Goal: Transaction & Acquisition: Purchase product/service

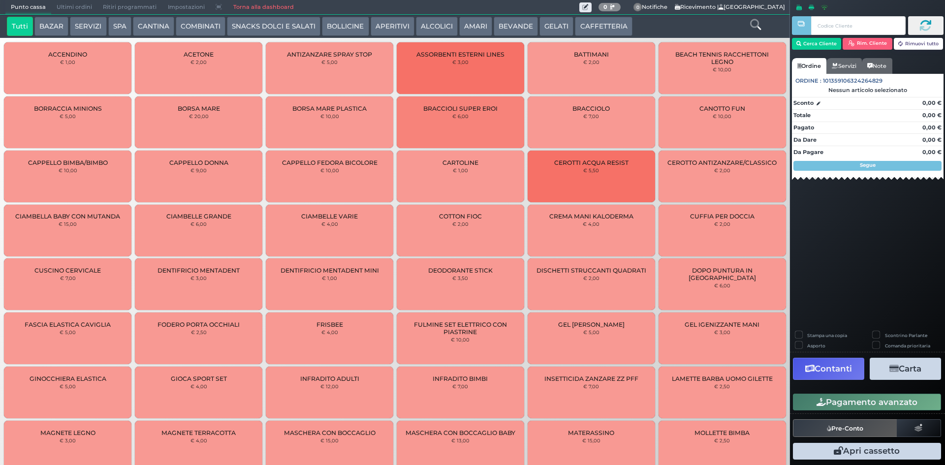
click at [587, 27] on button "CAFFETTERIA" at bounding box center [603, 27] width 57 height 20
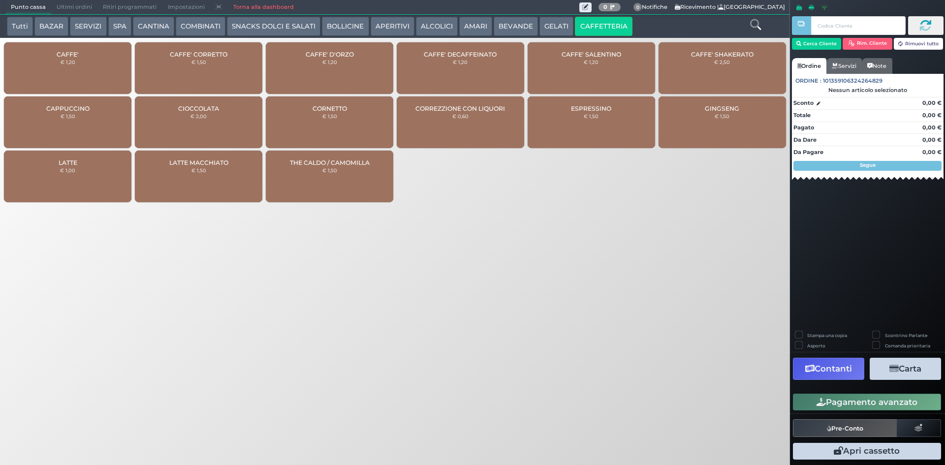
click at [67, 67] on div "CAFFE' € 1,20" at bounding box center [67, 68] width 127 height 52
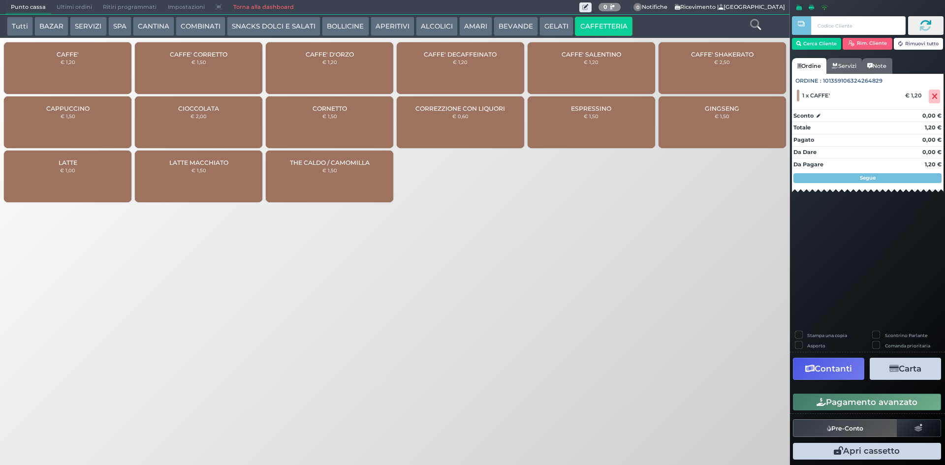
click at [836, 403] on button "Pagamento avanzato" at bounding box center [867, 402] width 148 height 17
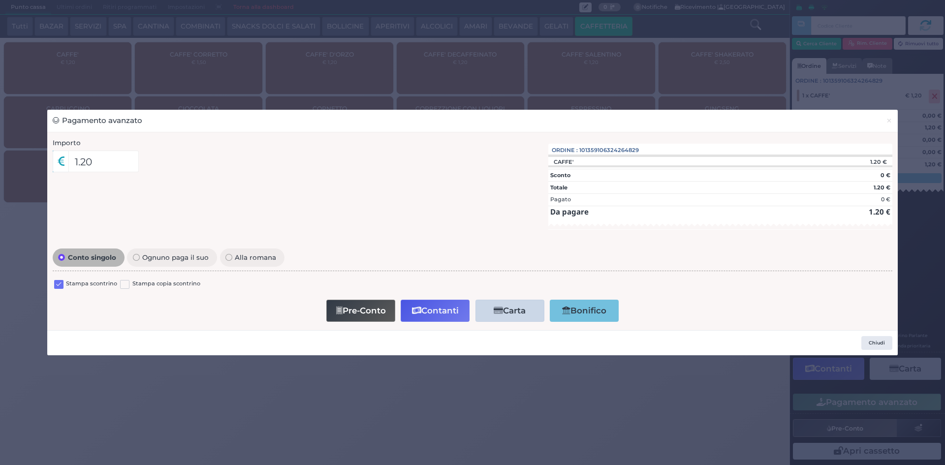
click at [61, 288] on label at bounding box center [58, 284] width 9 height 9
click at [0, 0] on input "checkbox" at bounding box center [0, 0] width 0 height 0
click at [434, 311] on button "Contanti" at bounding box center [435, 311] width 69 height 22
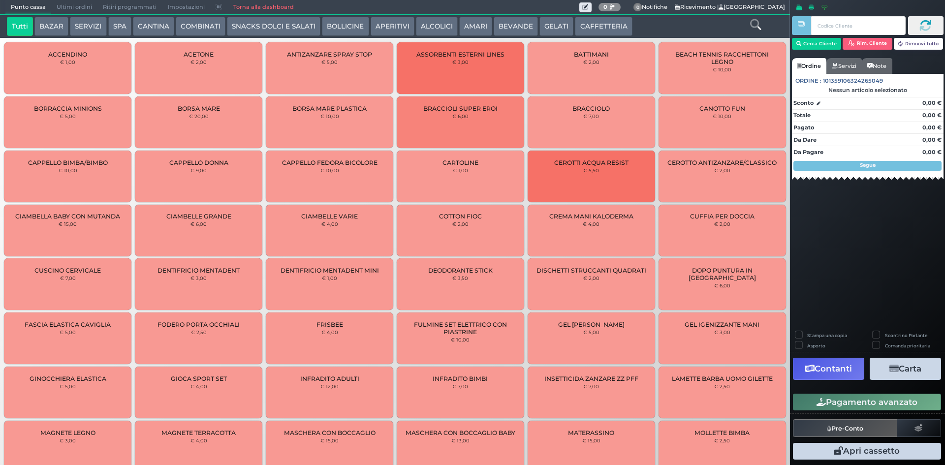
click at [69, 4] on span "Ultimi ordini" at bounding box center [74, 7] width 46 height 14
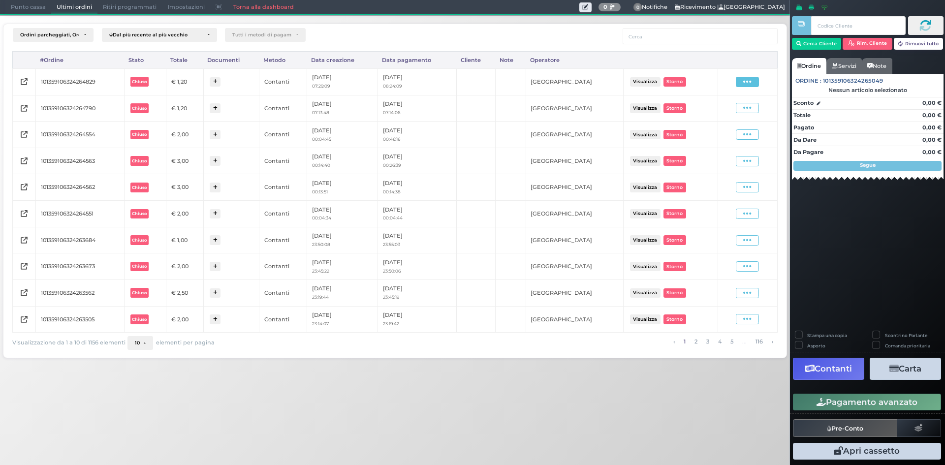
click at [744, 81] on icon at bounding box center [747, 81] width 8 height 9
click at [727, 54] on th at bounding box center [748, 60] width 60 height 17
click at [46, 4] on span "Punto cassa" at bounding box center [28, 7] width 46 height 14
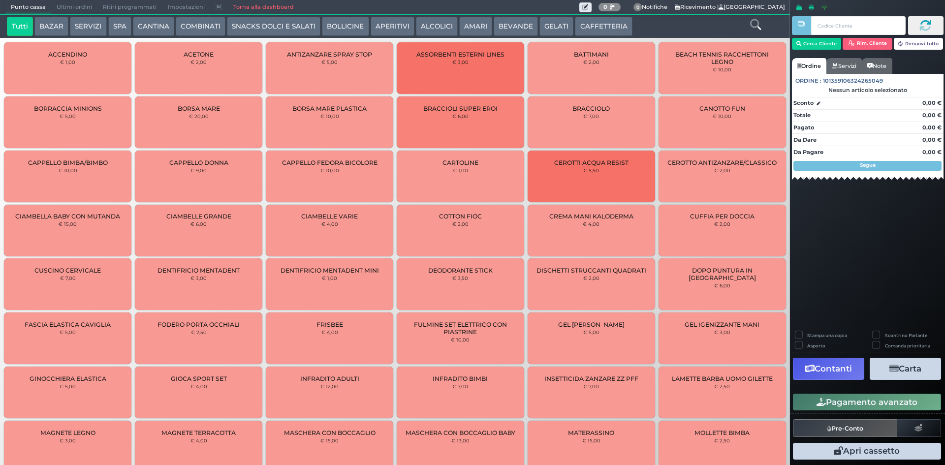
drag, startPoint x: 618, startPoint y: 29, endPoint x: 601, endPoint y: 27, distance: 16.8
click at [615, 28] on button "CAFFETTERIA" at bounding box center [603, 27] width 57 height 20
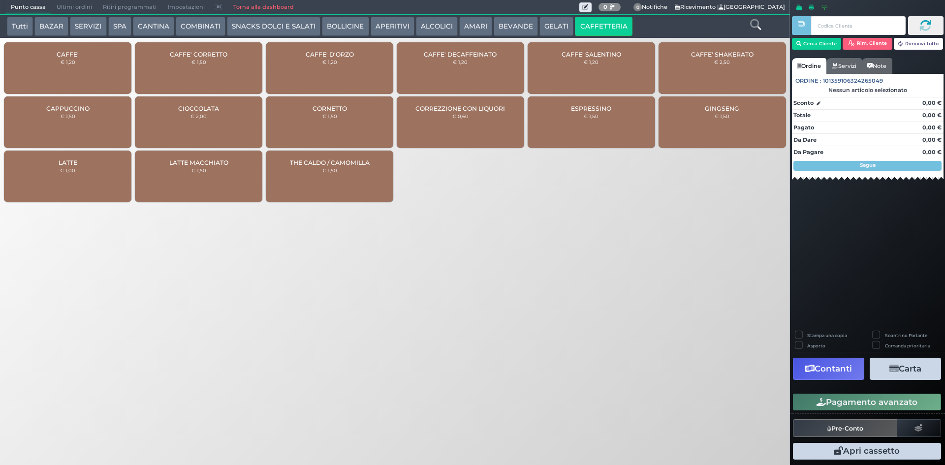
click at [66, 72] on div "CAFFE' € 1,20" at bounding box center [67, 68] width 127 height 52
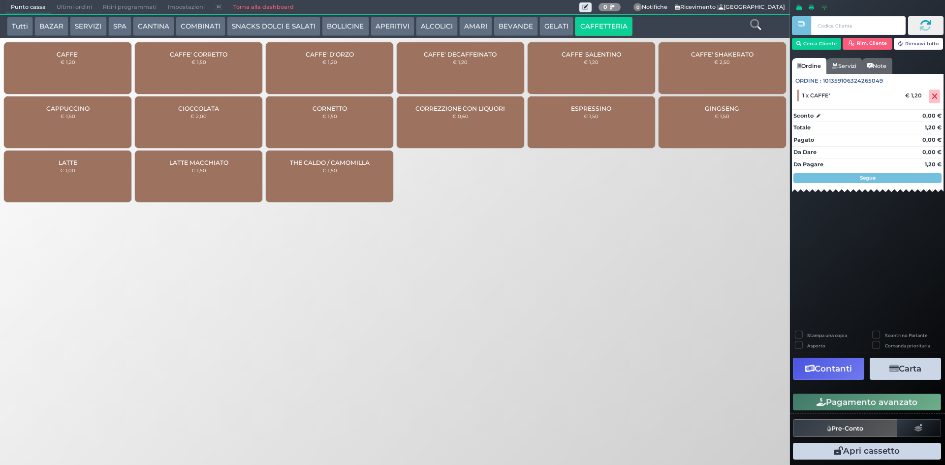
click at [821, 397] on button "Pagamento avanzato" at bounding box center [867, 402] width 148 height 17
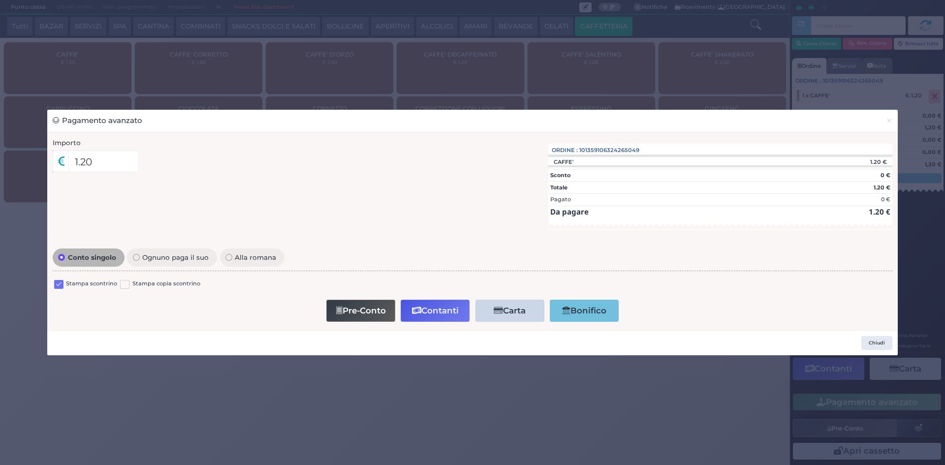
click at [55, 287] on label at bounding box center [58, 284] width 9 height 9
click at [0, 0] on input "checkbox" at bounding box center [0, 0] width 0 height 0
click at [414, 313] on icon "button" at bounding box center [416, 311] width 9 height 8
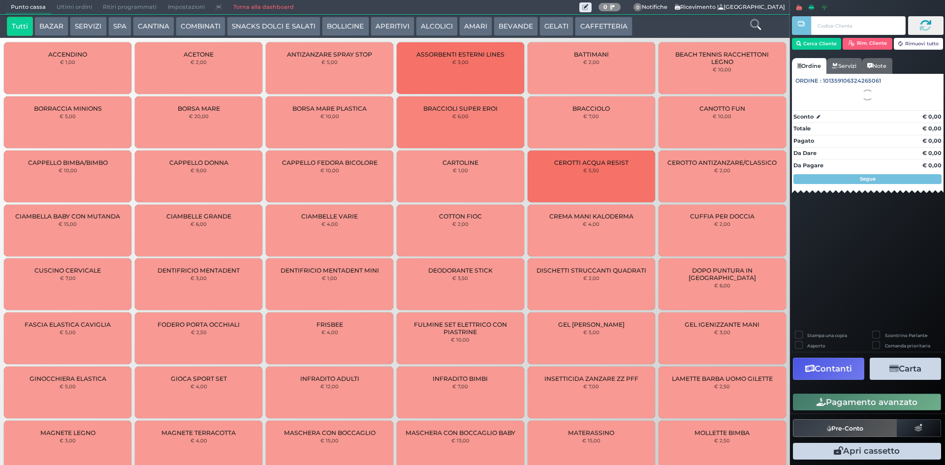
click at [67, 7] on span "Ultimi ordini" at bounding box center [74, 7] width 46 height 14
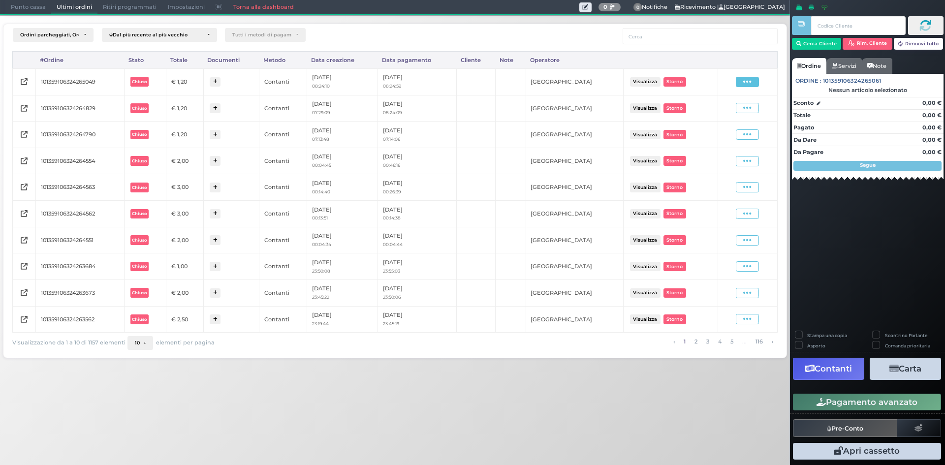
click at [758, 84] on span at bounding box center [747, 82] width 23 height 10
click at [718, 106] on span "Ristampa Pre-Conto" at bounding box center [723, 110] width 40 height 17
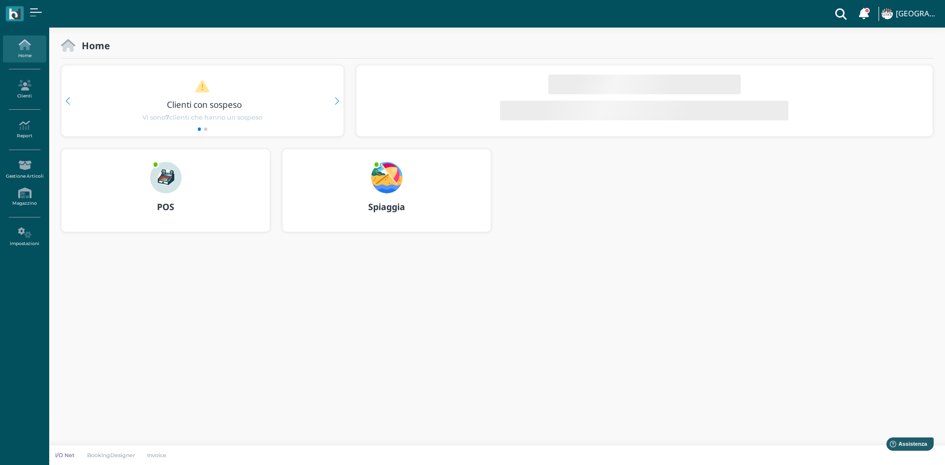
click at [129, 183] on div "POS" at bounding box center [166, 190] width 208 height 83
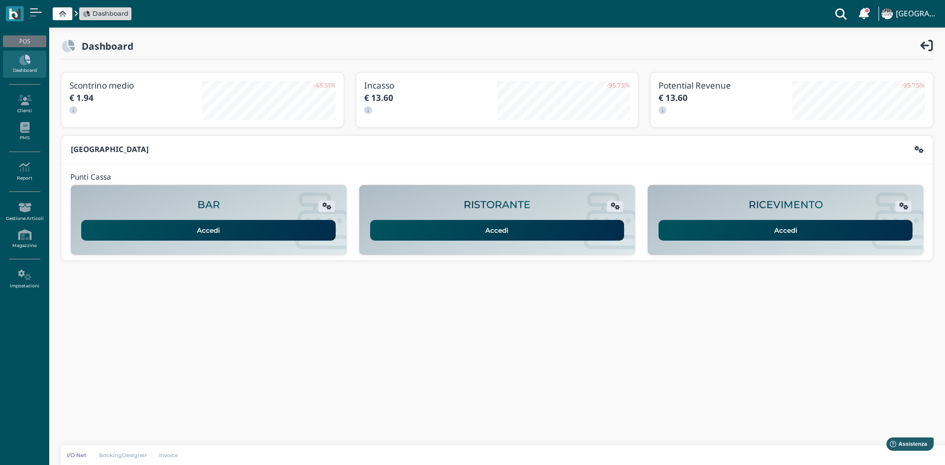
click at [677, 230] on link "Accedi" at bounding box center [785, 230] width 254 height 21
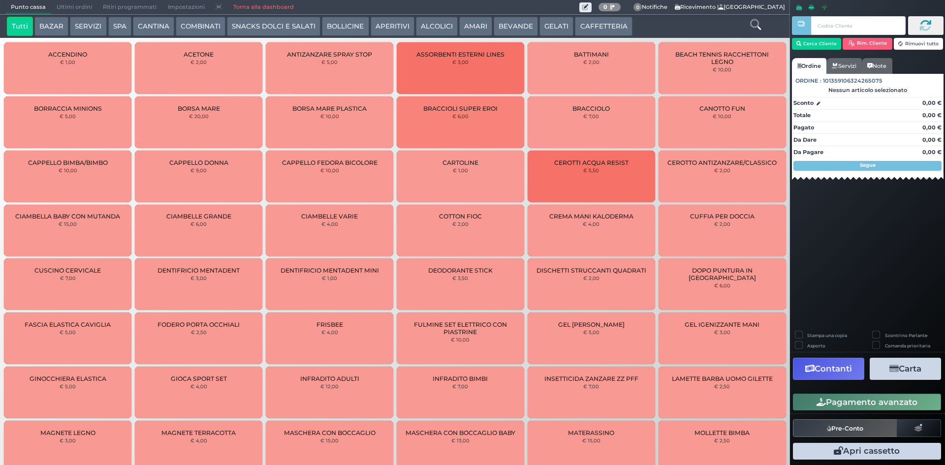
click at [506, 27] on button "BEVANDE" at bounding box center [516, 27] width 44 height 20
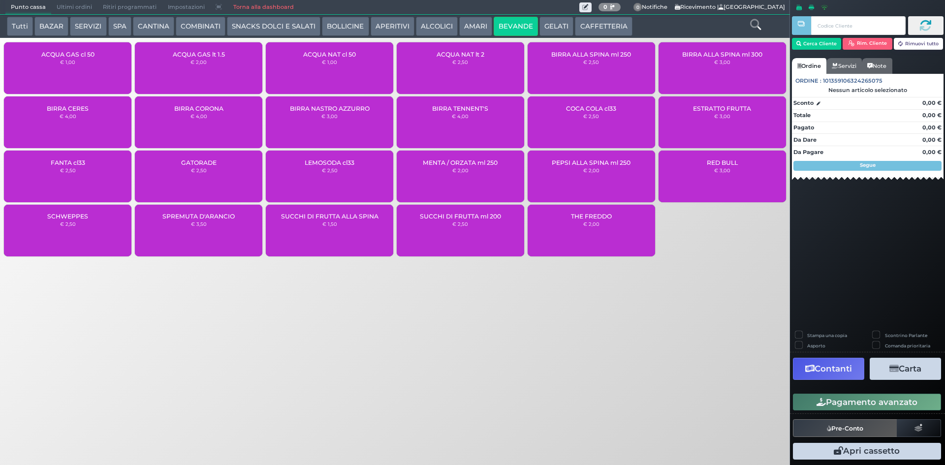
click at [438, 80] on div "ACQUA NAT lt 2 € 2,50" at bounding box center [460, 68] width 127 height 52
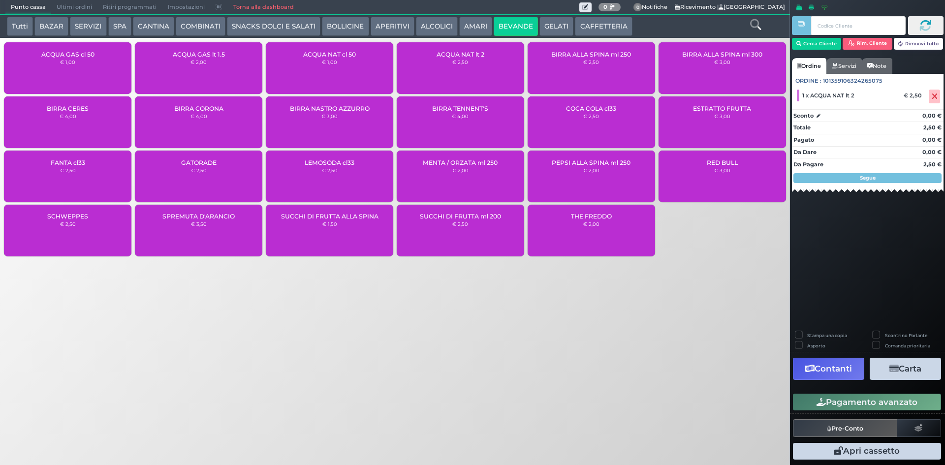
click at [822, 395] on button "Pagamento avanzato" at bounding box center [867, 402] width 148 height 17
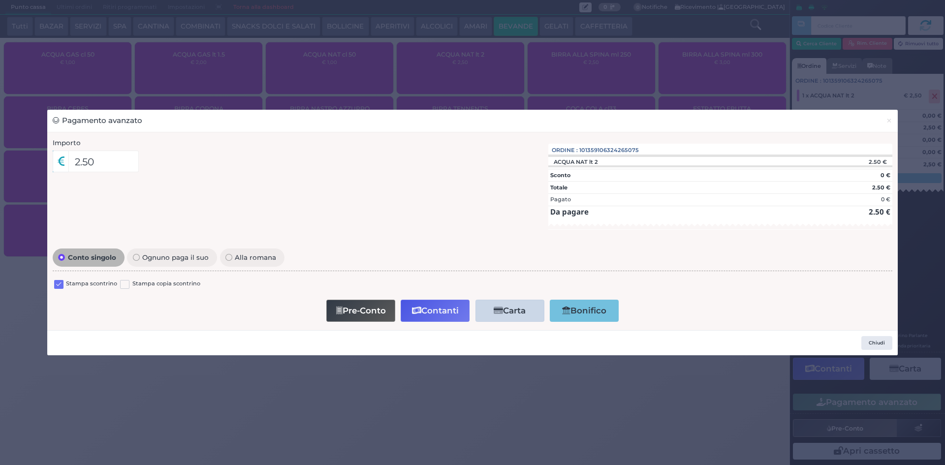
click at [62, 282] on label at bounding box center [58, 284] width 9 height 9
click at [0, 0] on input "checkbox" at bounding box center [0, 0] width 0 height 0
click at [428, 312] on button "Contanti" at bounding box center [435, 311] width 69 height 22
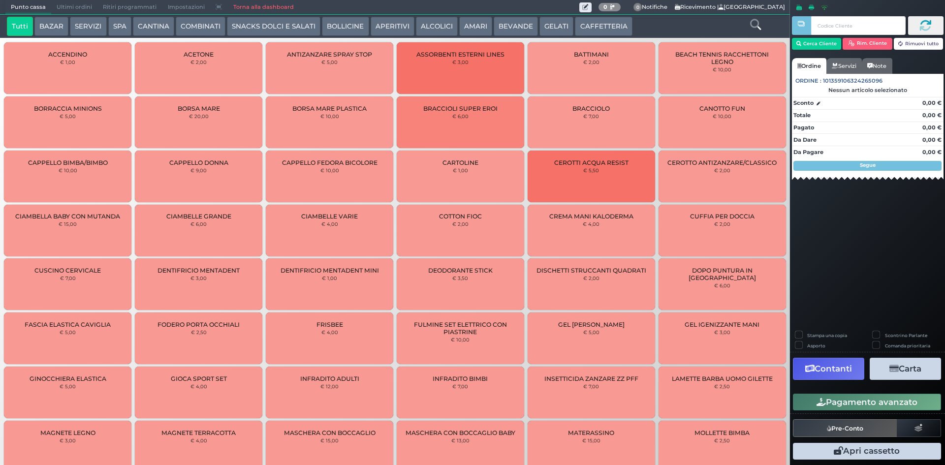
click at [71, 7] on span "Ultimi ordini" at bounding box center [74, 7] width 46 height 14
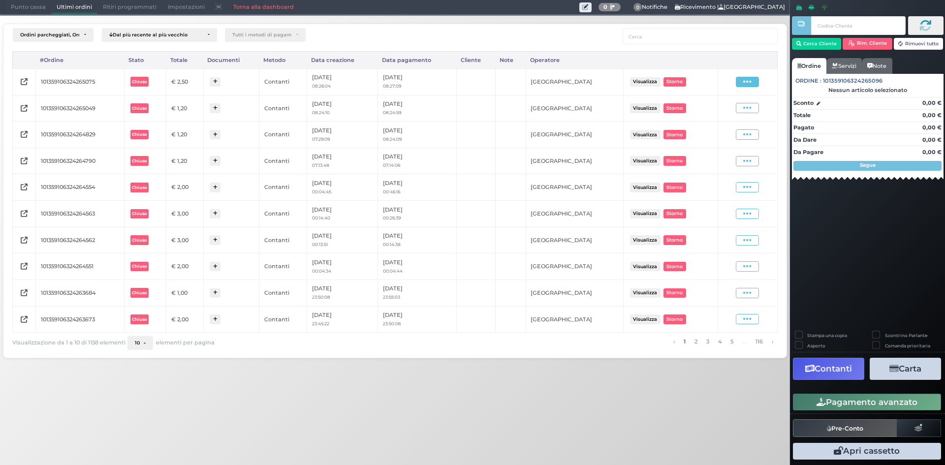
click at [751, 81] on icon at bounding box center [747, 81] width 8 height 9
click at [728, 111] on span "Ristampa Pre-Conto" at bounding box center [723, 110] width 40 height 17
click at [8, 0] on span "Punto cassa" at bounding box center [28, 7] width 46 height 14
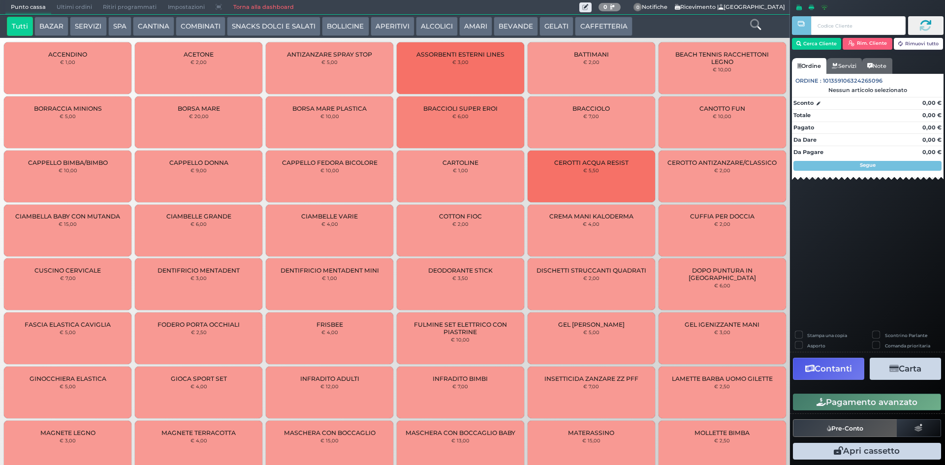
click at [585, 23] on button "CAFFETTERIA" at bounding box center [603, 27] width 57 height 20
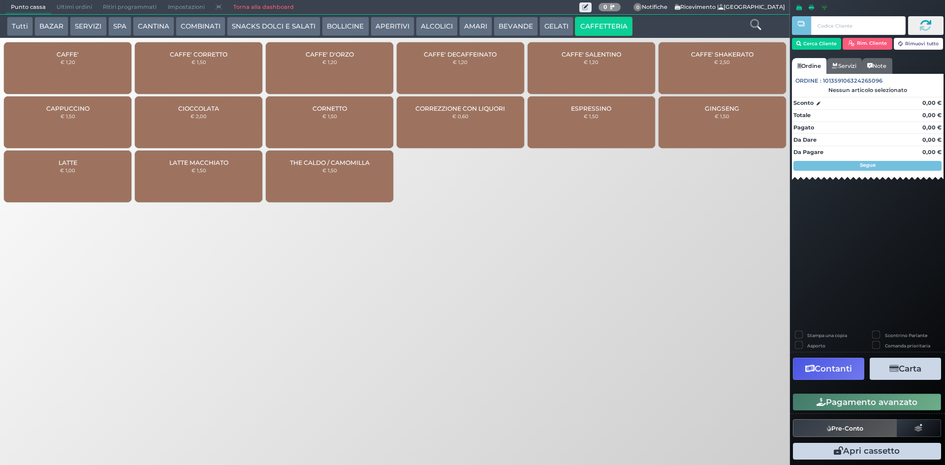
click at [101, 146] on div "CAPPUCCINO € 1,50" at bounding box center [67, 122] width 127 height 52
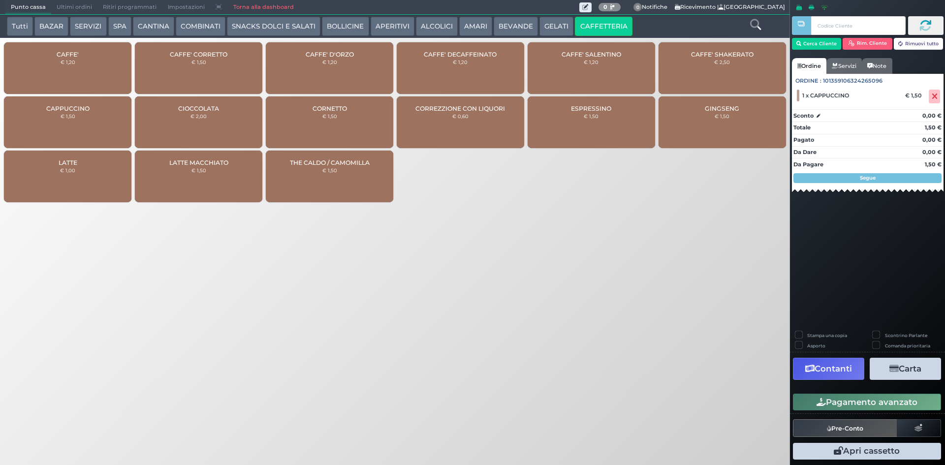
click at [816, 403] on icon "button" at bounding box center [820, 402] width 9 height 8
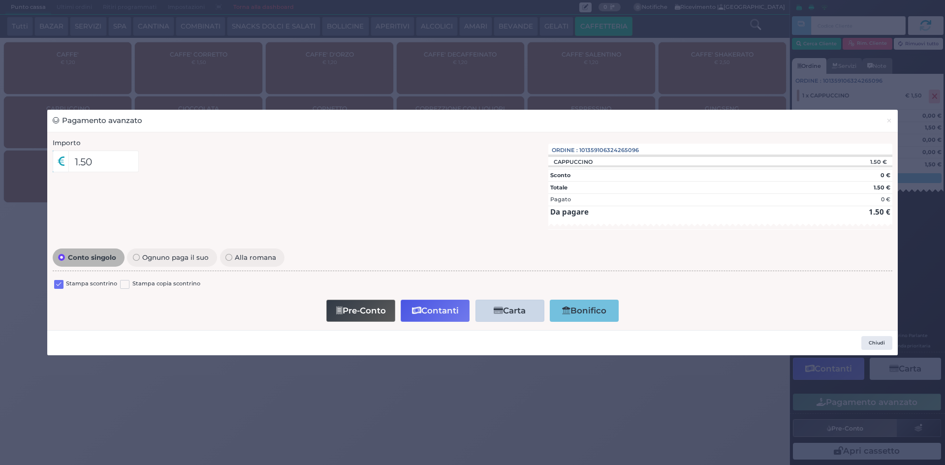
click at [58, 287] on label at bounding box center [58, 284] width 9 height 9
click at [0, 0] on input "checkbox" at bounding box center [0, 0] width 0 height 0
click at [445, 321] on button "Contanti" at bounding box center [435, 311] width 69 height 22
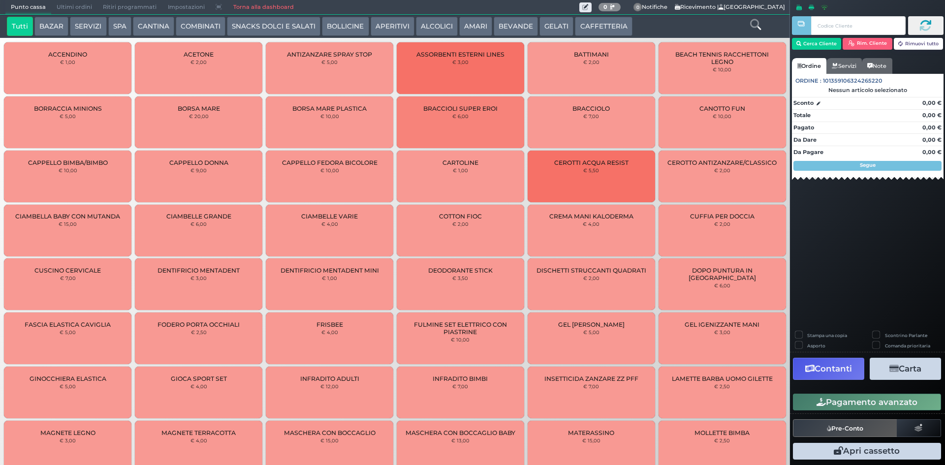
click at [69, 7] on span "Ultimi ordini" at bounding box center [74, 7] width 46 height 14
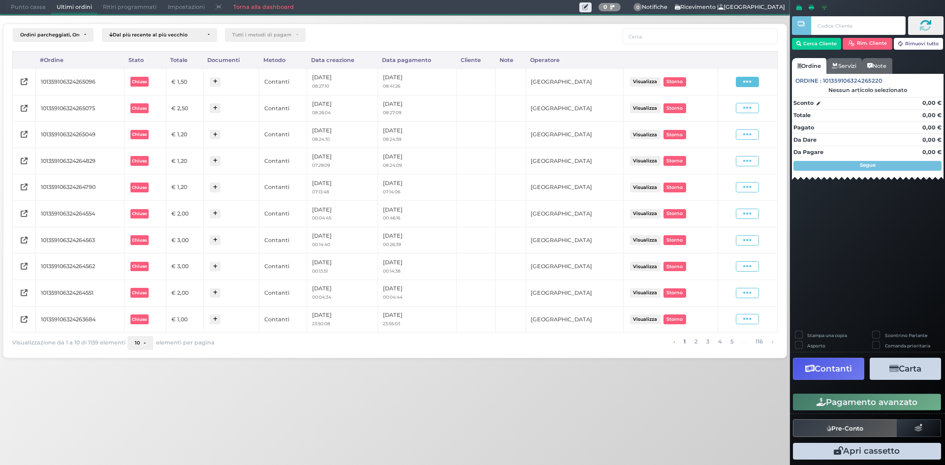
click at [741, 78] on span at bounding box center [747, 82] width 23 height 10
click at [710, 113] on span "Ristampa Pre-Conto" at bounding box center [723, 110] width 40 height 17
click at [32, 9] on span "Punto cassa" at bounding box center [28, 7] width 46 height 14
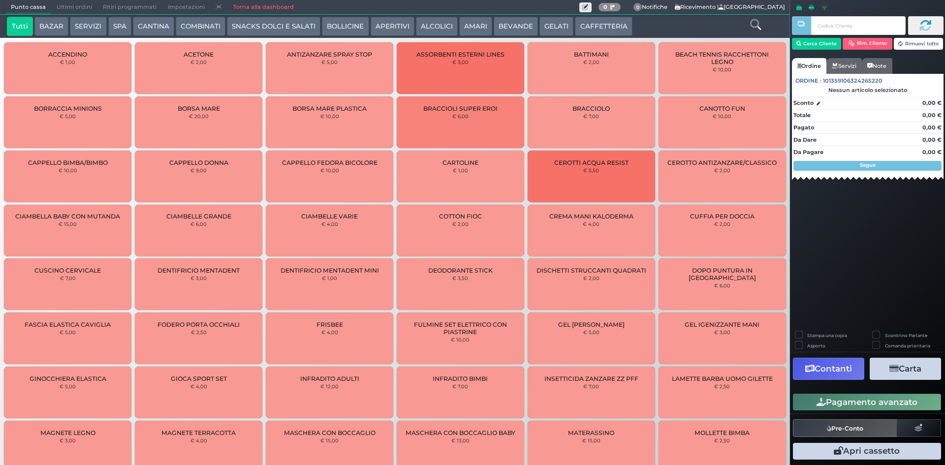
click at [594, 25] on button "CAFFETTERIA" at bounding box center [603, 27] width 57 height 20
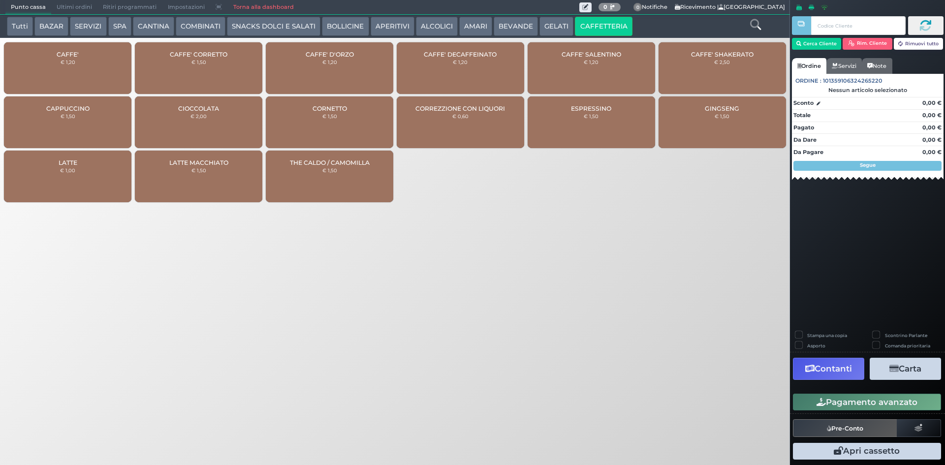
click at [102, 70] on div "CAFFE' € 1,20" at bounding box center [67, 68] width 127 height 52
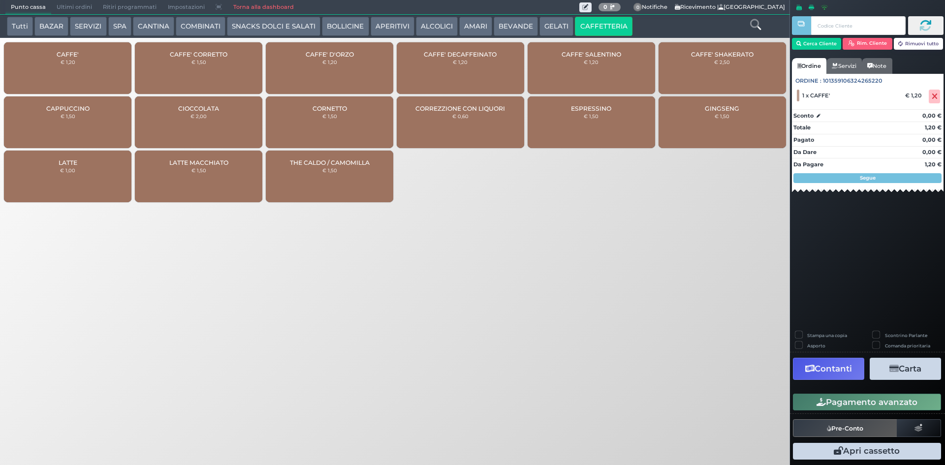
click at [844, 390] on div "Stampa una copia Scontrino Parlante Asporto Comanda prioritaria Contanti Carta …" at bounding box center [867, 396] width 155 height 131
click at [844, 394] on button "Pagamento avanzato" at bounding box center [867, 402] width 148 height 17
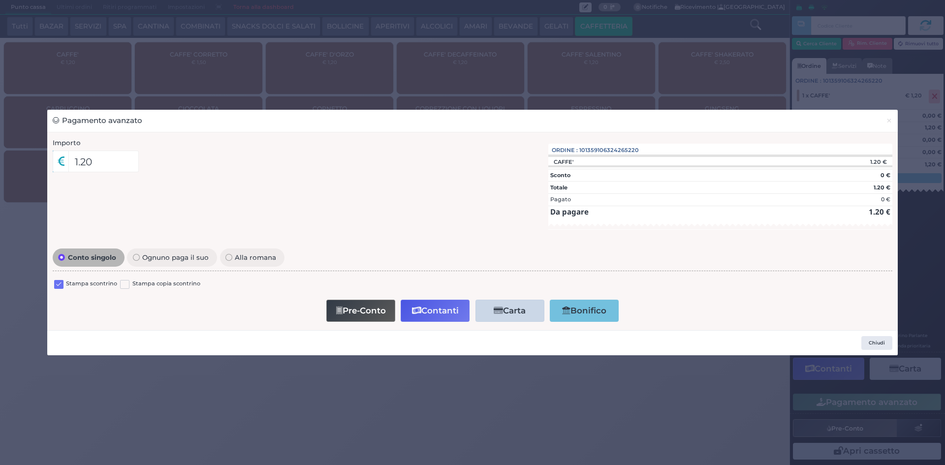
click at [55, 281] on label at bounding box center [58, 284] width 9 height 9
click at [0, 0] on input "checkbox" at bounding box center [0, 0] width 0 height 0
click at [454, 311] on button "Contanti" at bounding box center [435, 311] width 69 height 22
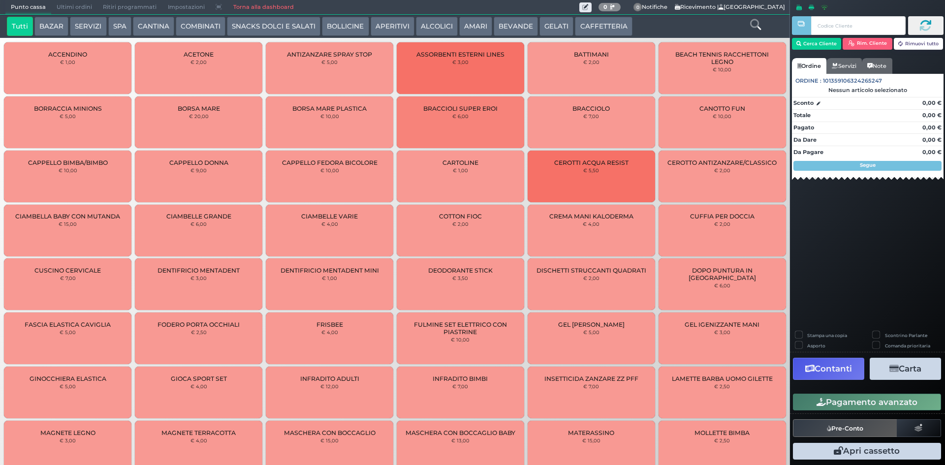
click at [64, 2] on span "Ultimi ordini" at bounding box center [74, 7] width 46 height 14
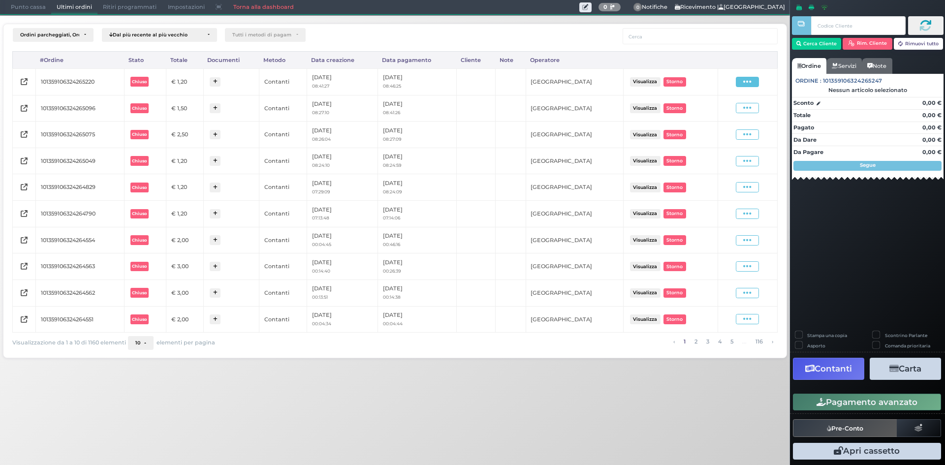
click at [747, 78] on icon at bounding box center [747, 81] width 8 height 9
click at [717, 115] on span "Ristampa Pre-Conto" at bounding box center [723, 110] width 40 height 17
click at [29, 2] on span "Punto cassa" at bounding box center [28, 7] width 46 height 14
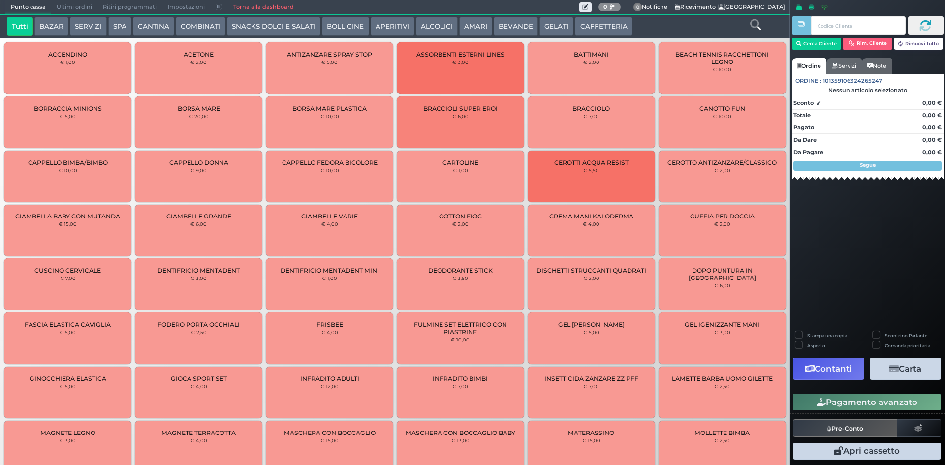
click at [620, 23] on button "CAFFETTERIA" at bounding box center [603, 27] width 57 height 20
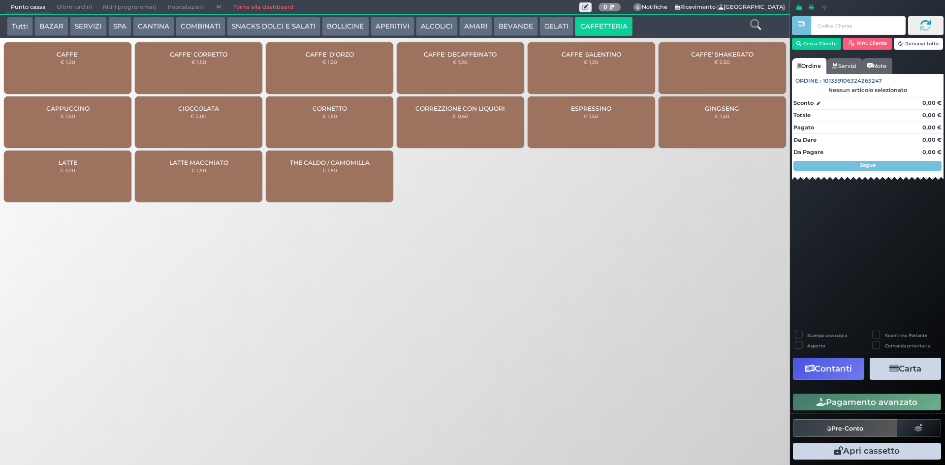
drag, startPoint x: 85, startPoint y: 70, endPoint x: 807, endPoint y: 176, distance: 729.7
click at [89, 68] on div "CAFFE' € 1,20" at bounding box center [67, 68] width 127 height 52
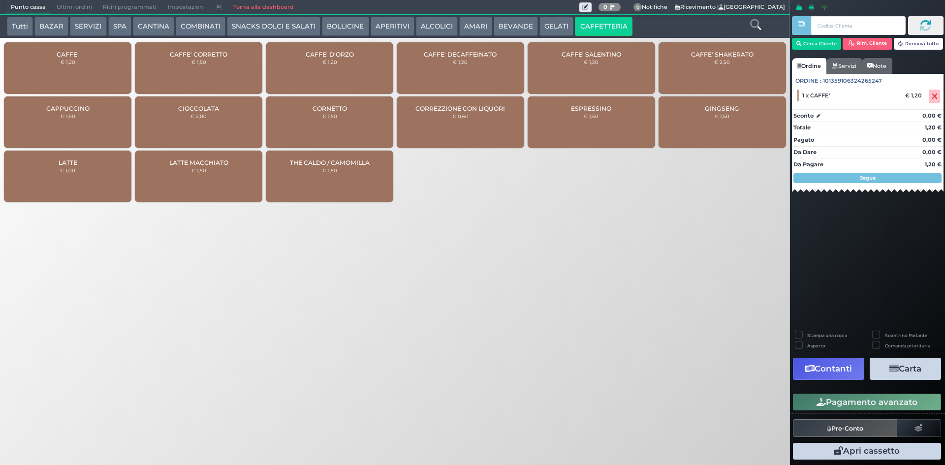
click at [884, 407] on button "Pagamento avanzato" at bounding box center [867, 402] width 148 height 17
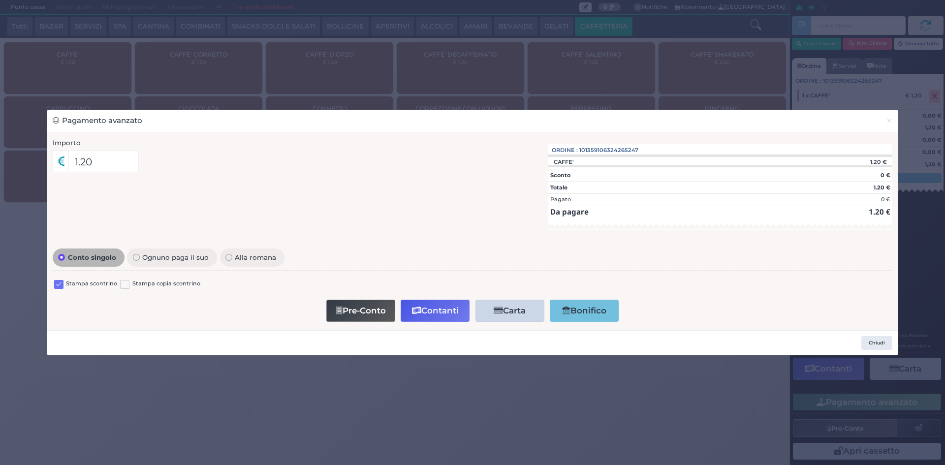
drag, startPoint x: 59, startPoint y: 280, endPoint x: 60, endPoint y: 288, distance: 8.9
click at [59, 282] on div "Stampa scontrino Stampa copia scontrino" at bounding box center [473, 285] width 840 height 23
drag, startPoint x: 58, startPoint y: 286, endPoint x: 105, endPoint y: 302, distance: 50.0
click at [60, 286] on label at bounding box center [58, 284] width 9 height 9
click at [0, 0] on input "checkbox" at bounding box center [0, 0] width 0 height 0
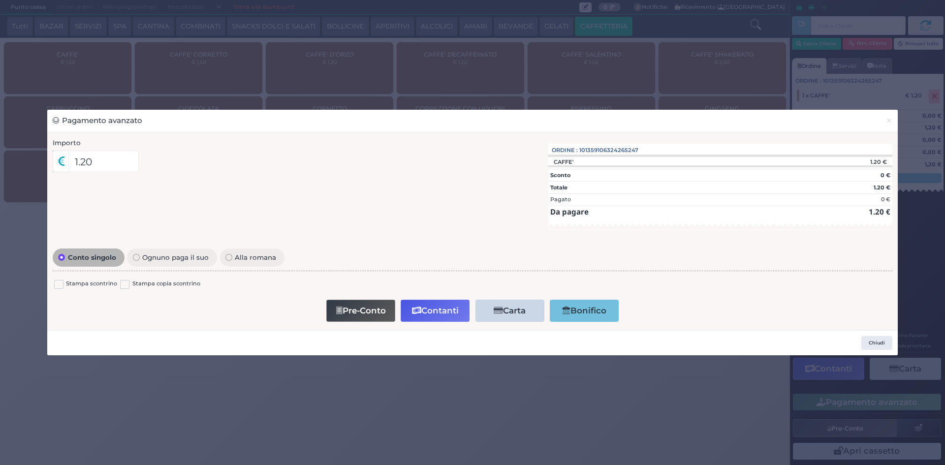
click at [407, 306] on button "Contanti" at bounding box center [435, 311] width 69 height 22
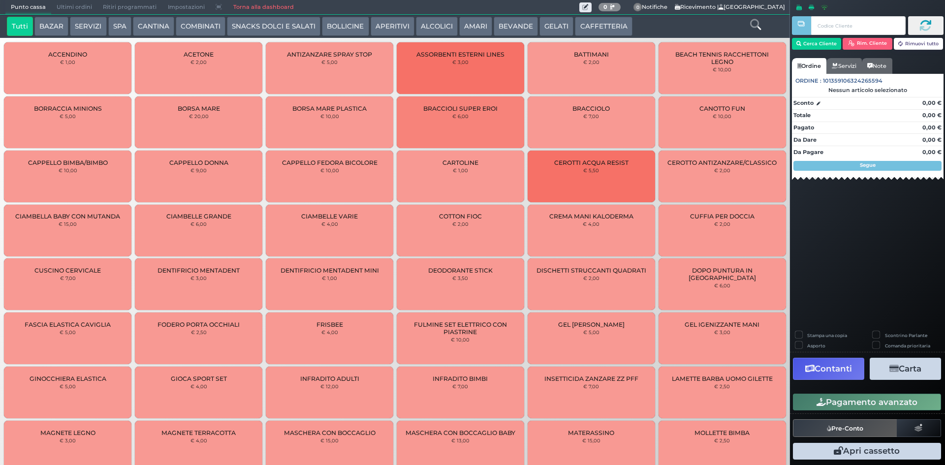
click at [59, 8] on span "Ultimi ordini" at bounding box center [74, 7] width 46 height 14
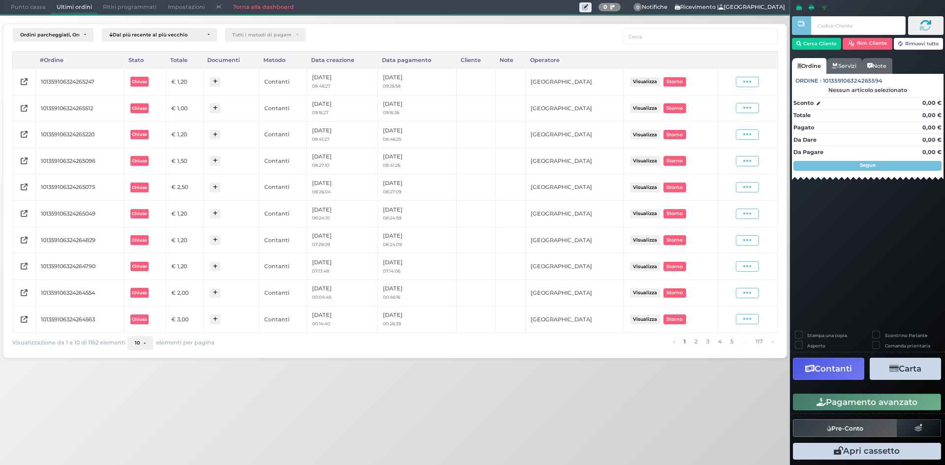
drag, startPoint x: 765, startPoint y: 91, endPoint x: 753, endPoint y: 91, distance: 11.8
click at [763, 91] on td "Visualizza Ristampa Pre-Conto [GEOGRAPHIC_DATA]" at bounding box center [748, 81] width 60 height 27
click at [751, 79] on icon at bounding box center [747, 81] width 8 height 9
click at [725, 104] on span "Ristampa Pre-Conto" at bounding box center [723, 110] width 40 height 17
click at [41, 9] on span "Punto cassa" at bounding box center [28, 7] width 46 height 14
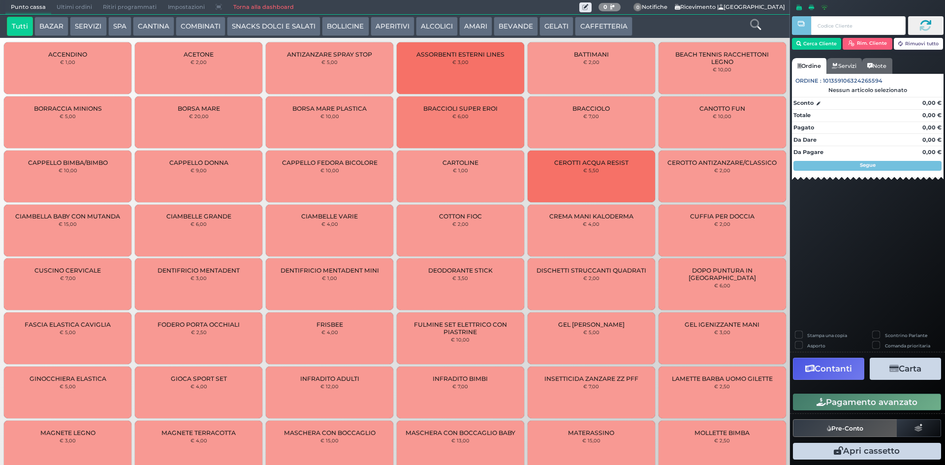
click at [601, 24] on button "CAFFETTERIA" at bounding box center [603, 27] width 57 height 20
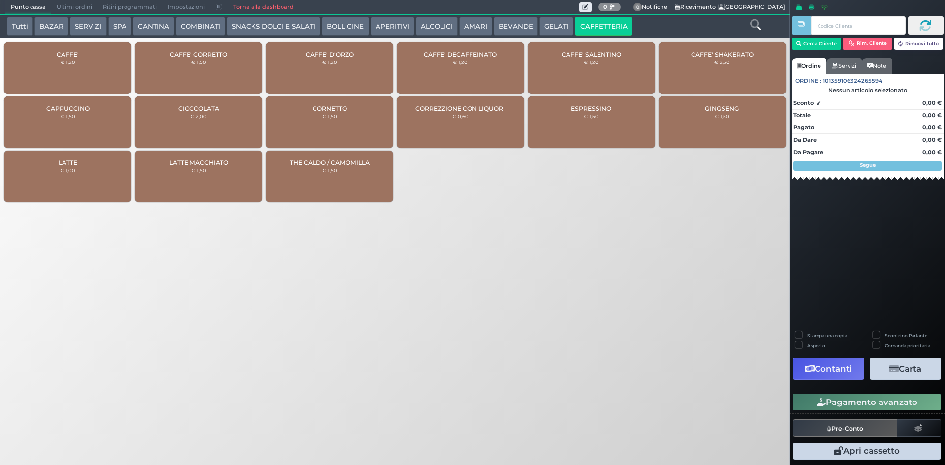
click at [78, 81] on div "CAFFE' € 1,20" at bounding box center [67, 68] width 127 height 52
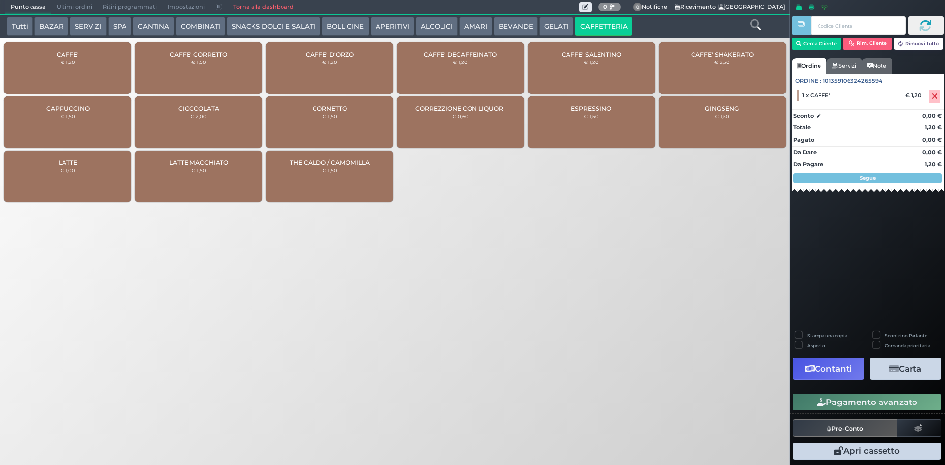
click at [817, 399] on icon "button" at bounding box center [820, 402] width 9 height 8
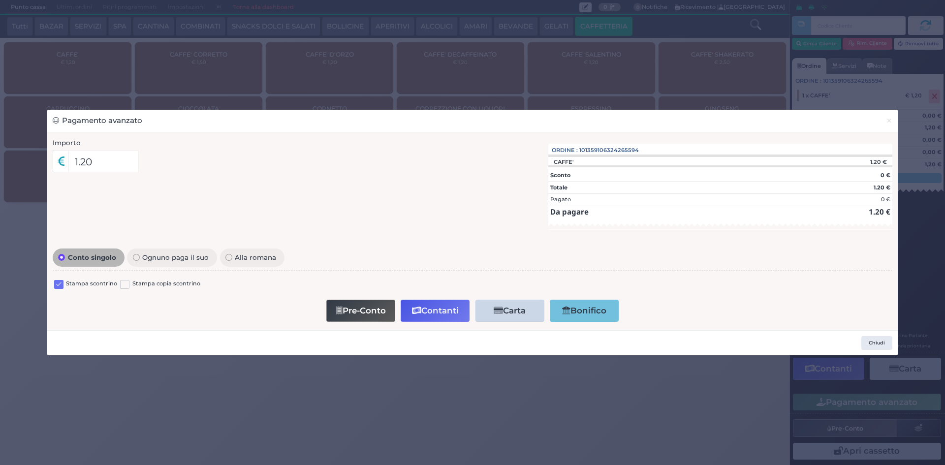
click at [60, 282] on label at bounding box center [58, 284] width 9 height 9
click at [0, 0] on input "checkbox" at bounding box center [0, 0] width 0 height 0
click at [438, 312] on button "Contanti" at bounding box center [435, 311] width 69 height 22
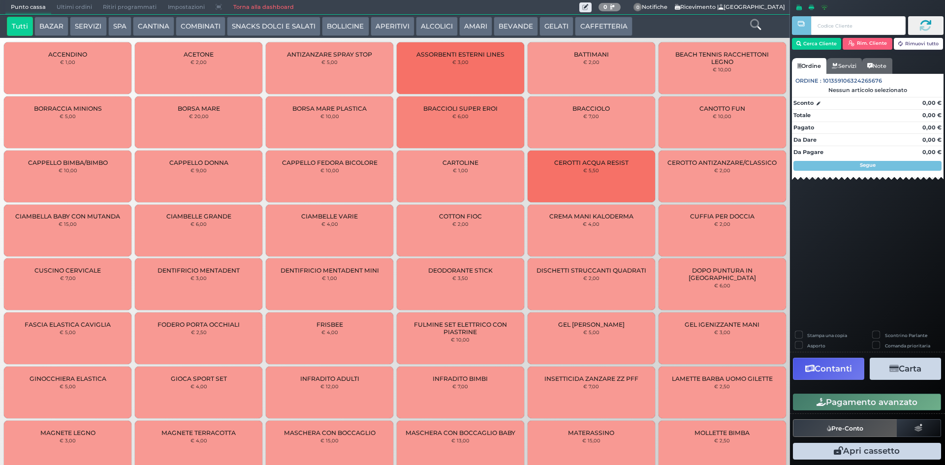
click at [74, 8] on span "Ultimi ordini" at bounding box center [74, 7] width 46 height 14
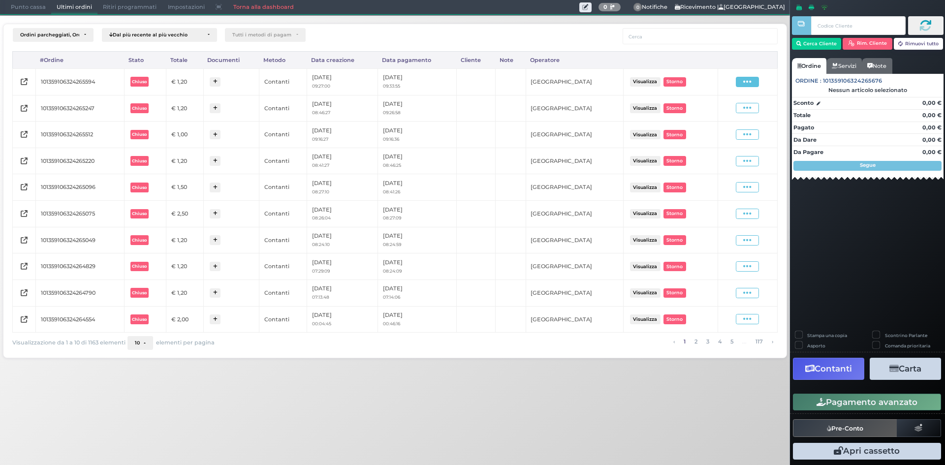
click at [742, 82] on span at bounding box center [747, 82] width 23 height 10
click at [728, 112] on span "Ristampa Pre-Conto" at bounding box center [723, 110] width 40 height 17
click at [15, 3] on span "Punto cassa" at bounding box center [28, 7] width 46 height 14
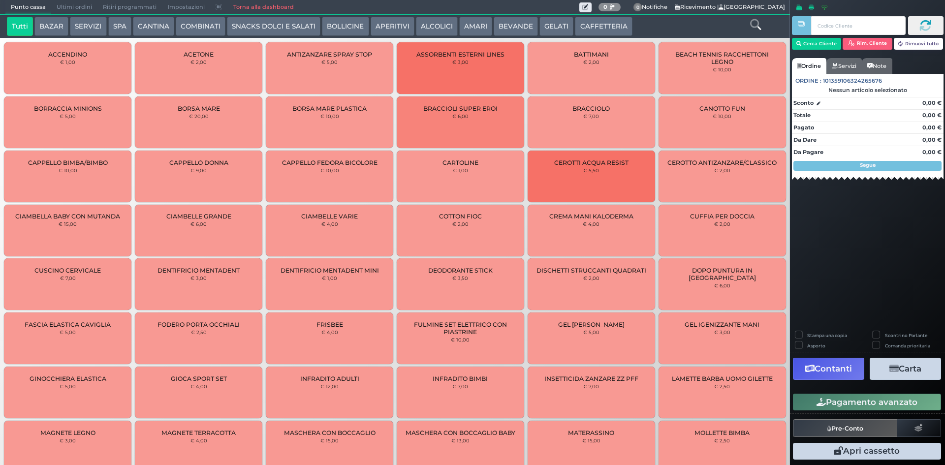
click at [601, 19] on button "CAFFETTERIA" at bounding box center [603, 27] width 57 height 20
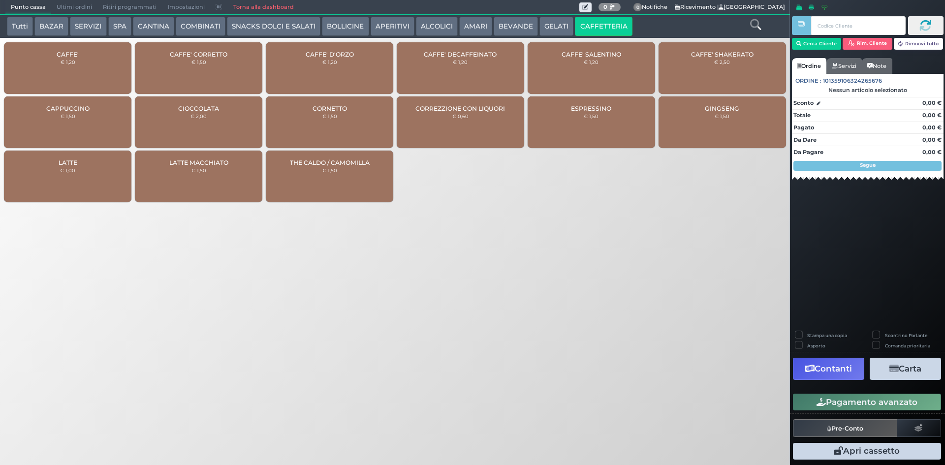
click at [577, 128] on div "ESPRESSINO € 1,50" at bounding box center [591, 122] width 127 height 52
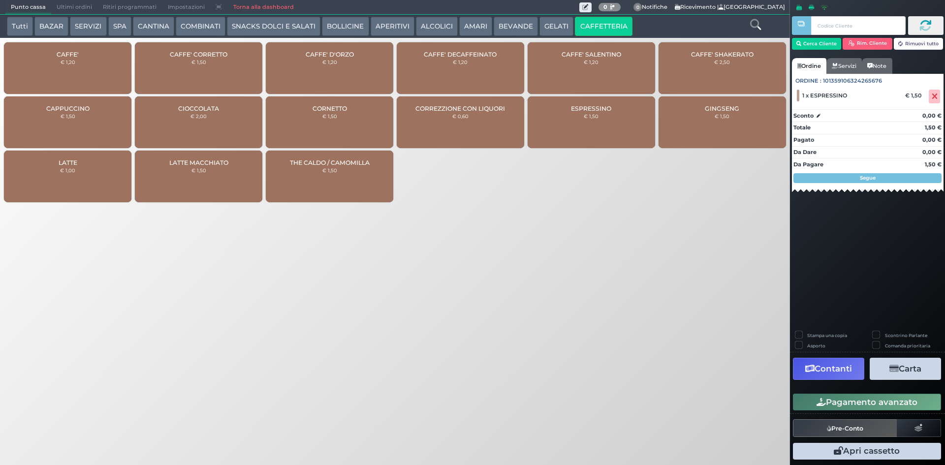
click at [883, 405] on button "Pagamento avanzato" at bounding box center [867, 402] width 148 height 17
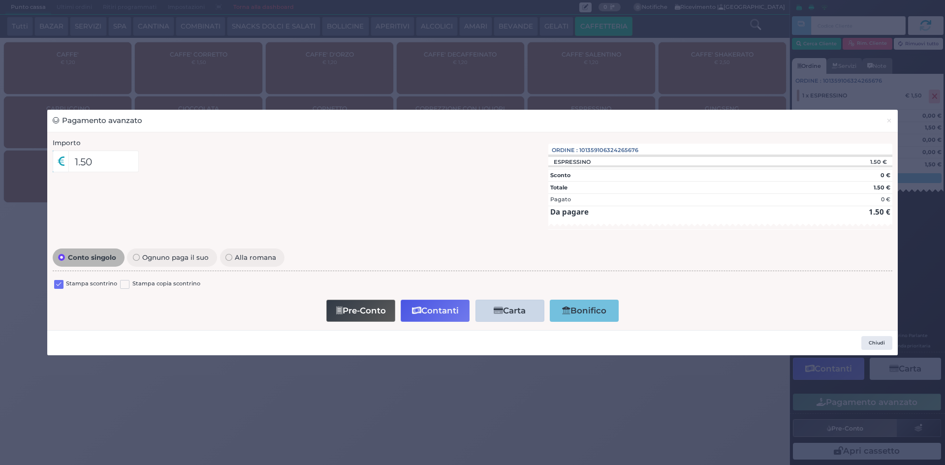
click at [58, 282] on label at bounding box center [58, 284] width 9 height 9
click at [0, 0] on input "checkbox" at bounding box center [0, 0] width 0 height 0
click at [460, 312] on button "Contanti" at bounding box center [435, 311] width 69 height 22
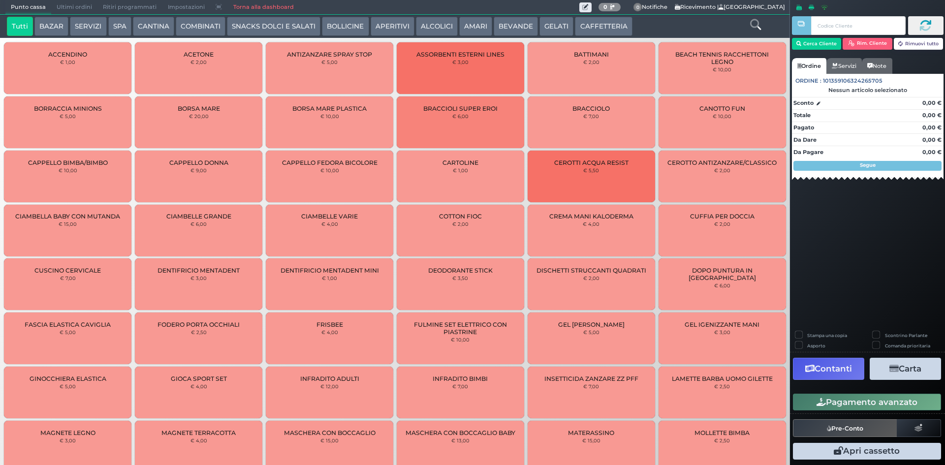
click at [77, 8] on span "Ultimi ordini" at bounding box center [74, 7] width 46 height 14
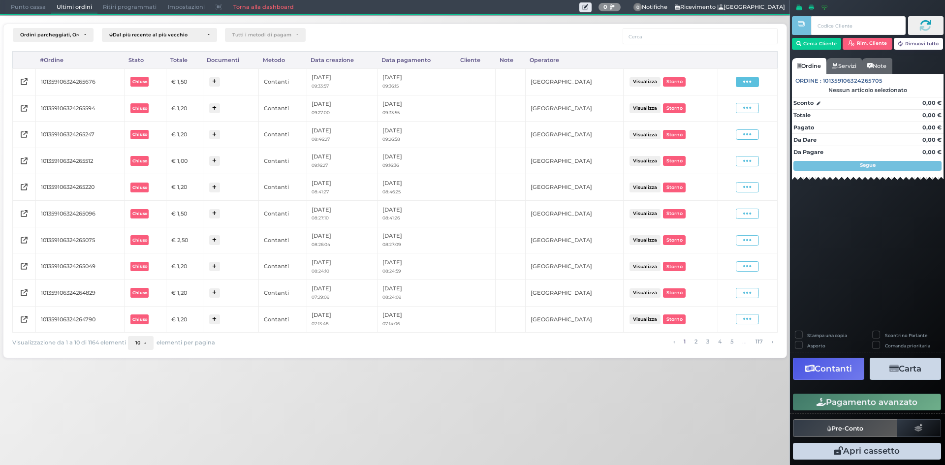
click at [746, 79] on icon at bounding box center [747, 81] width 8 height 9
click at [713, 113] on span "Ristampa Pre-Conto" at bounding box center [723, 110] width 40 height 17
click at [342, 419] on div "Punto cassa Mappa Ultimi ordini Delivery Ritiri programmati Impostazioni Torna …" at bounding box center [472, 232] width 945 height 465
click at [35, 1] on span "Punto cassa" at bounding box center [28, 7] width 46 height 14
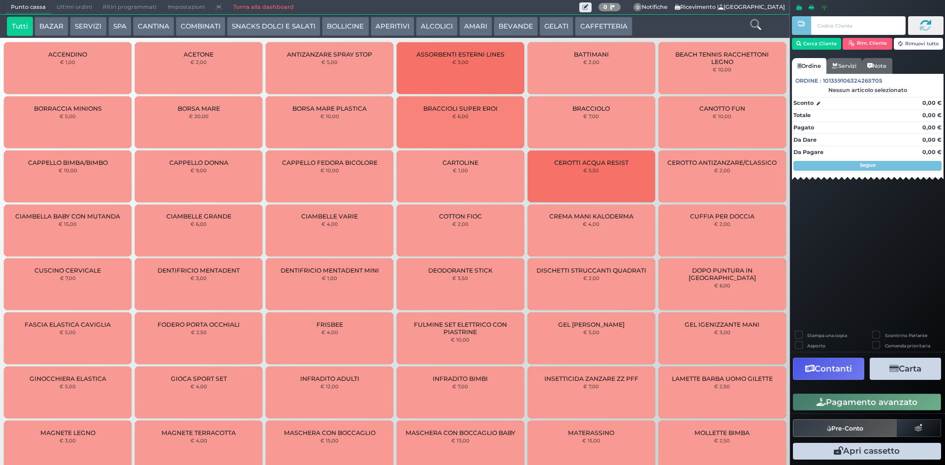
click at [575, 25] on button "CAFFETTERIA" at bounding box center [603, 27] width 57 height 20
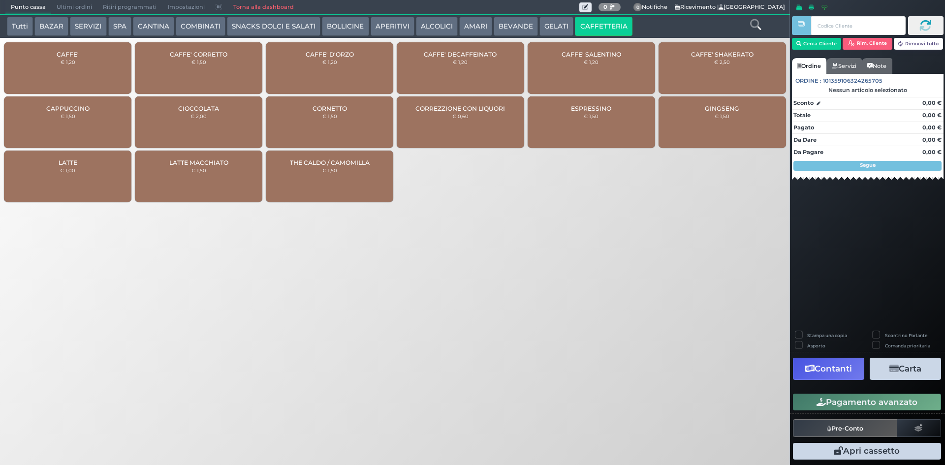
click at [123, 70] on div "CAFFE' € 1,20" at bounding box center [67, 68] width 127 height 52
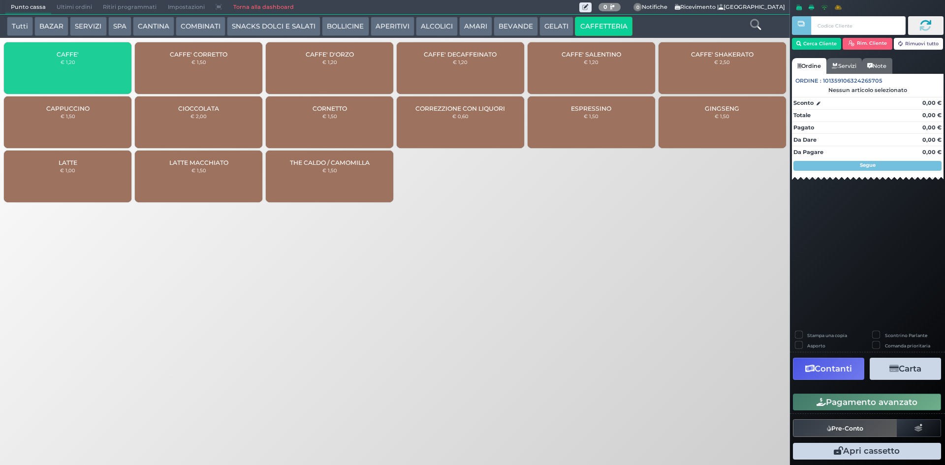
click at [123, 70] on div "CAFFE' € 1,20" at bounding box center [67, 68] width 127 height 52
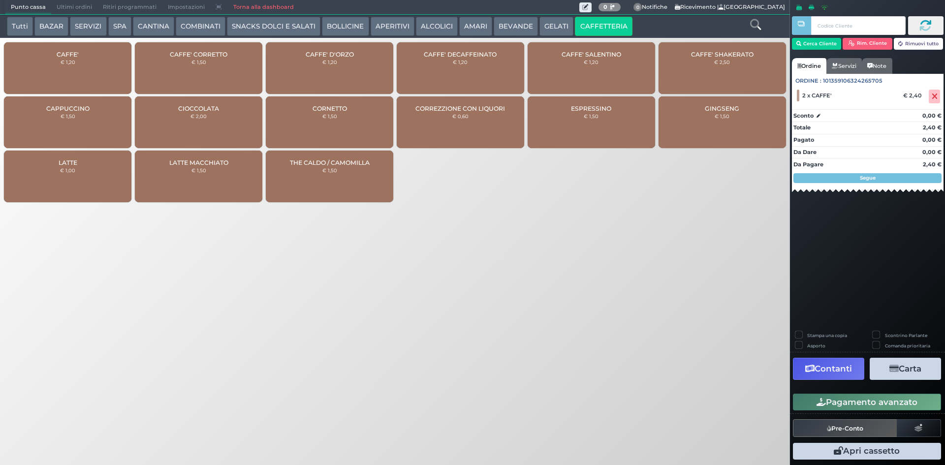
click at [815, 399] on button "Pagamento avanzato" at bounding box center [867, 402] width 148 height 17
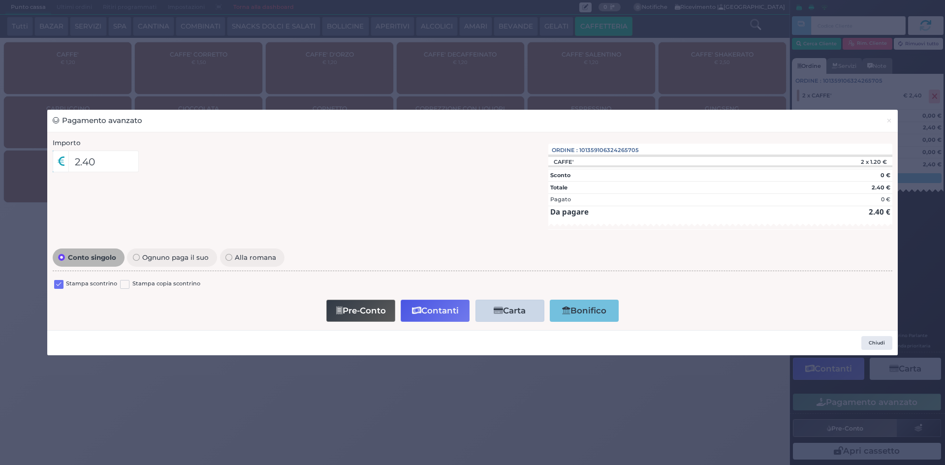
click at [61, 286] on label at bounding box center [58, 284] width 9 height 9
click at [0, 0] on input "checkbox" at bounding box center [0, 0] width 0 height 0
click at [453, 316] on button "Contanti" at bounding box center [435, 311] width 69 height 22
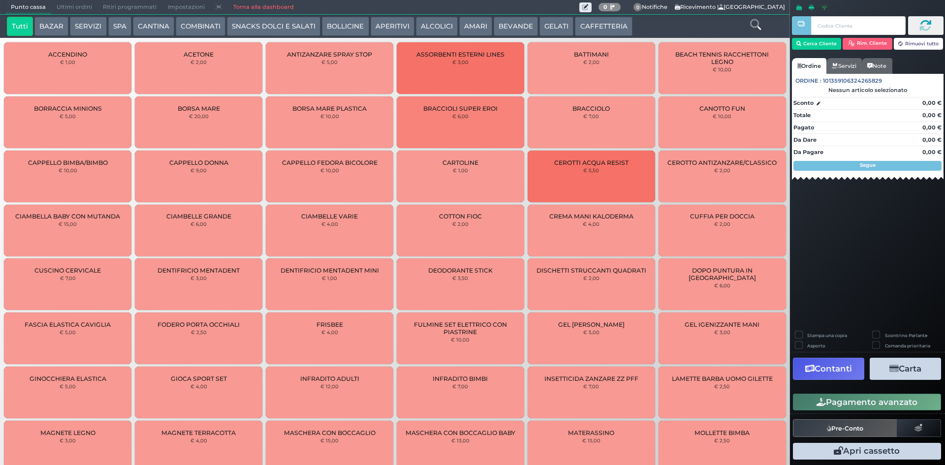
click at [63, 8] on span "Ultimi ordini" at bounding box center [74, 7] width 46 height 14
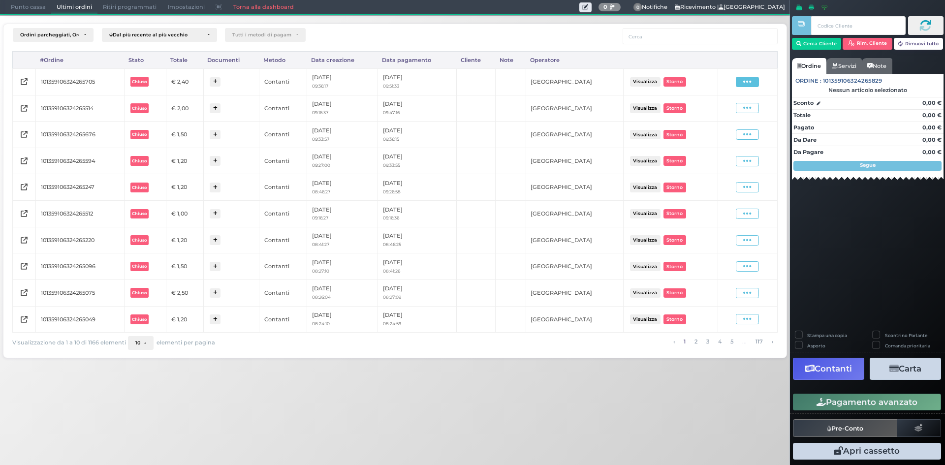
click at [741, 77] on span at bounding box center [747, 82] width 23 height 10
click at [726, 112] on span "Ristampa Pre-Conto" at bounding box center [723, 110] width 40 height 17
